Goal: Task Accomplishment & Management: Use online tool/utility

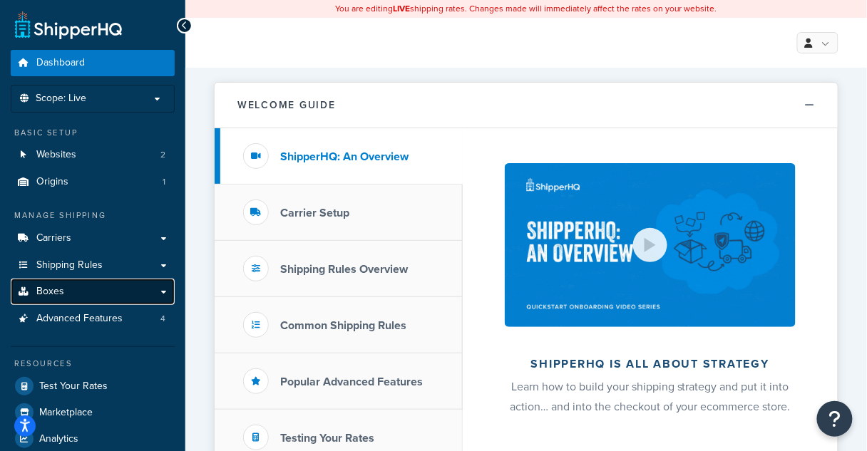
click at [78, 296] on link "Boxes" at bounding box center [93, 292] width 164 height 26
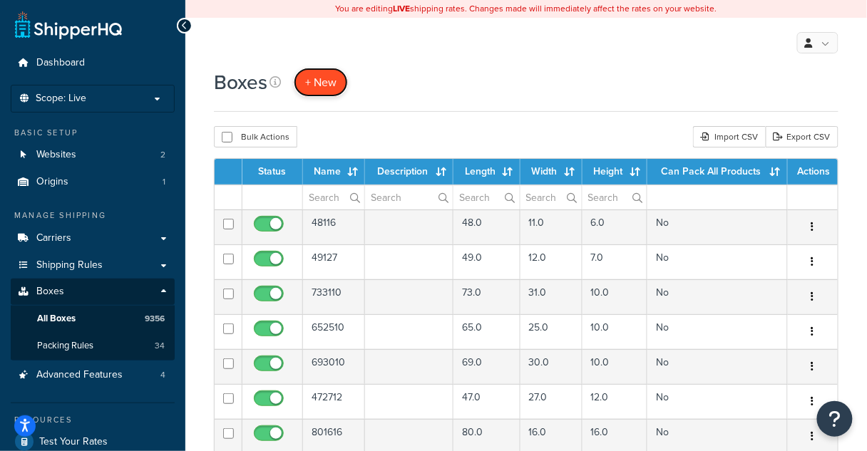
click at [342, 89] on link "+ New" at bounding box center [321, 82] width 54 height 29
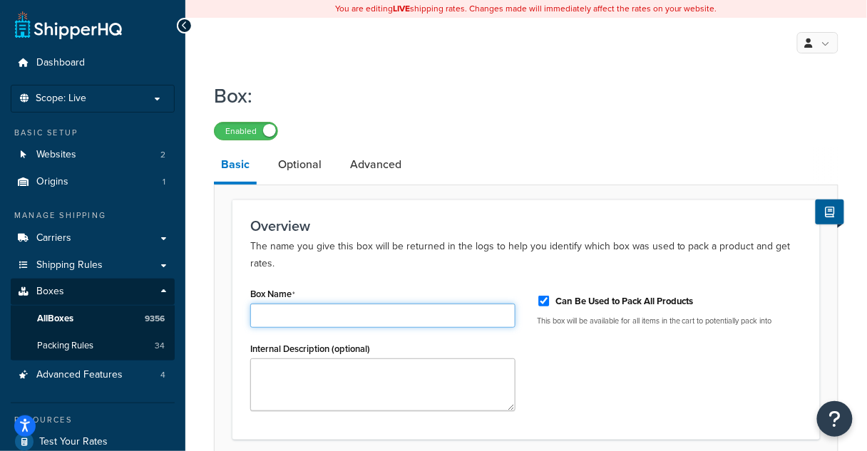
click at [303, 319] on input "Box Name" at bounding box center [382, 316] width 265 height 24
type input "73264"
click at [677, 297] on label "Can Be Used to Pack All Products" at bounding box center [624, 301] width 138 height 13
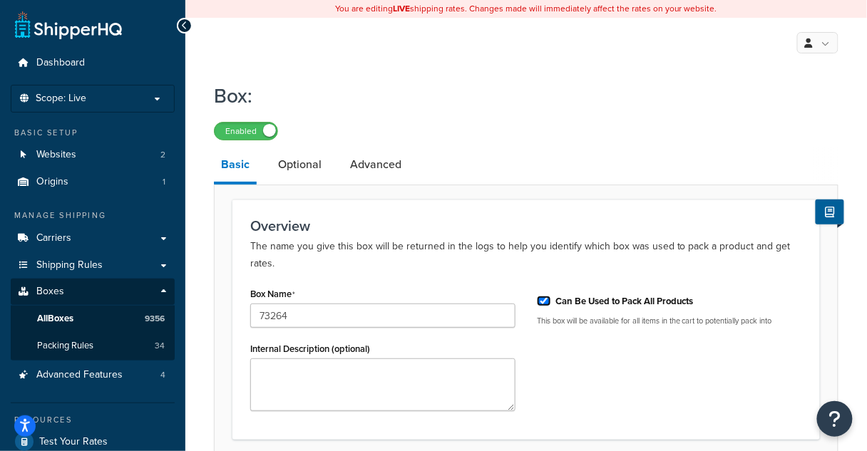
click at [551, 297] on input "Can Be Used to Pack All Products" at bounding box center [544, 301] width 14 height 11
checkbox input "false"
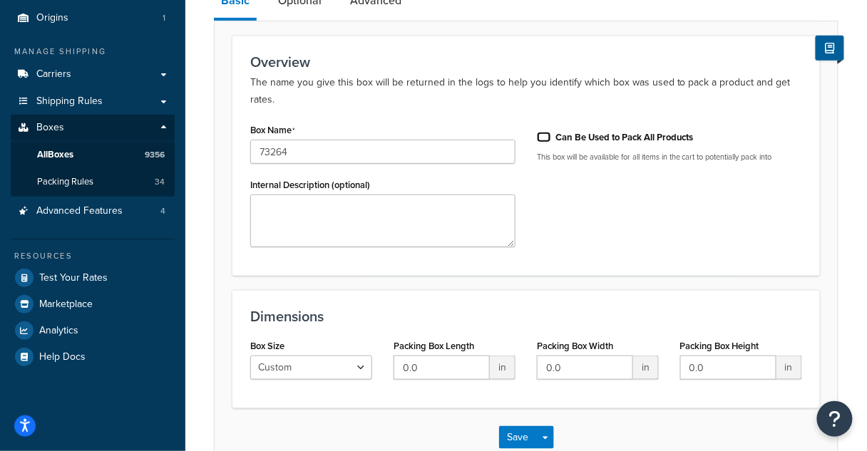
scroll to position [171, 0]
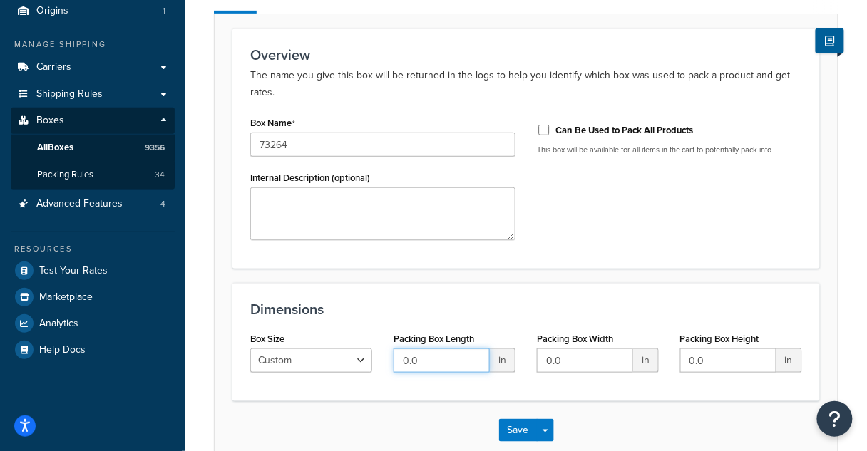
click at [488, 360] on input "0.0" at bounding box center [442, 361] width 96 height 24
type input "73"
type input "26"
type input "4"
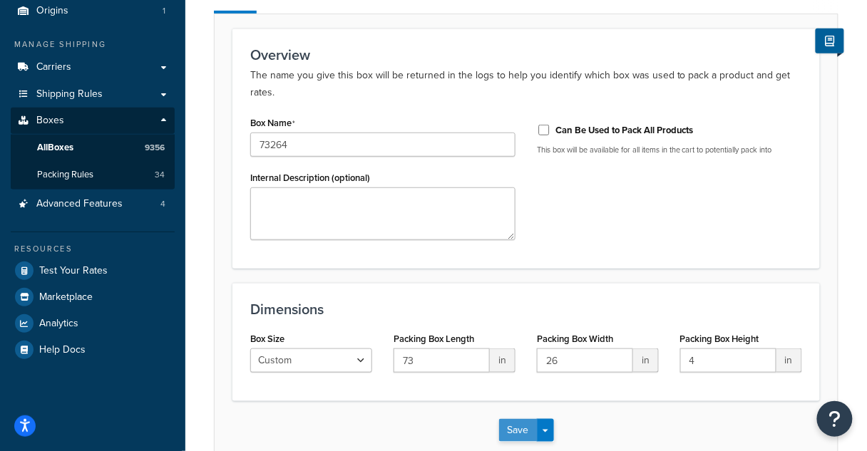
click at [509, 434] on button "Save" at bounding box center [518, 430] width 39 height 23
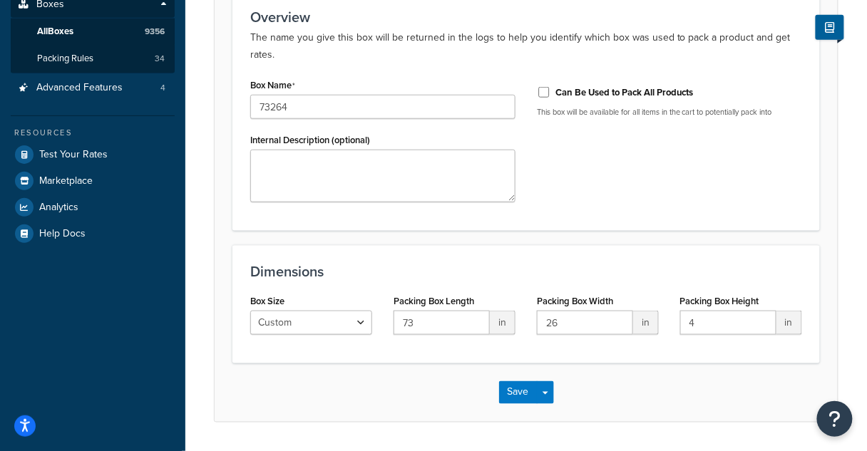
scroll to position [328, 0]
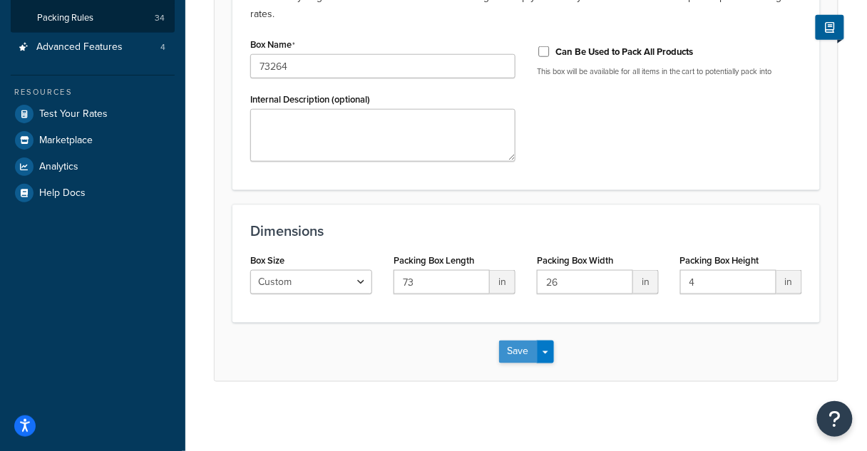
click at [533, 353] on button "Save" at bounding box center [518, 352] width 39 height 23
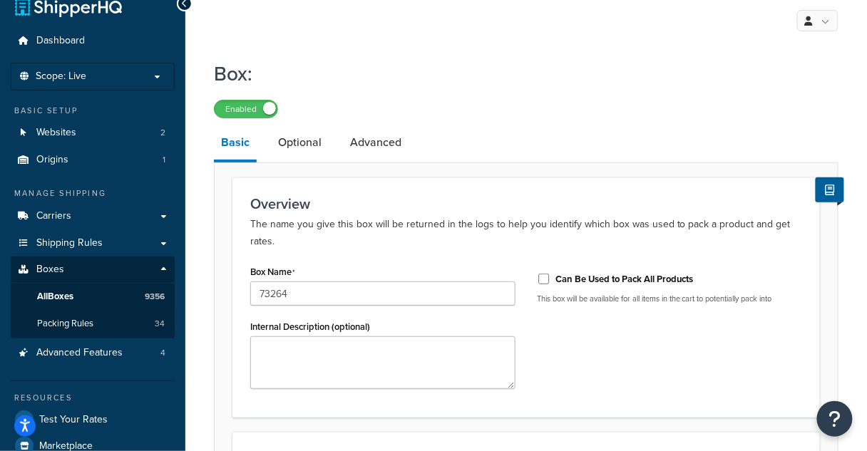
scroll to position [0, 0]
